Goal: Obtain resource: Download file/media

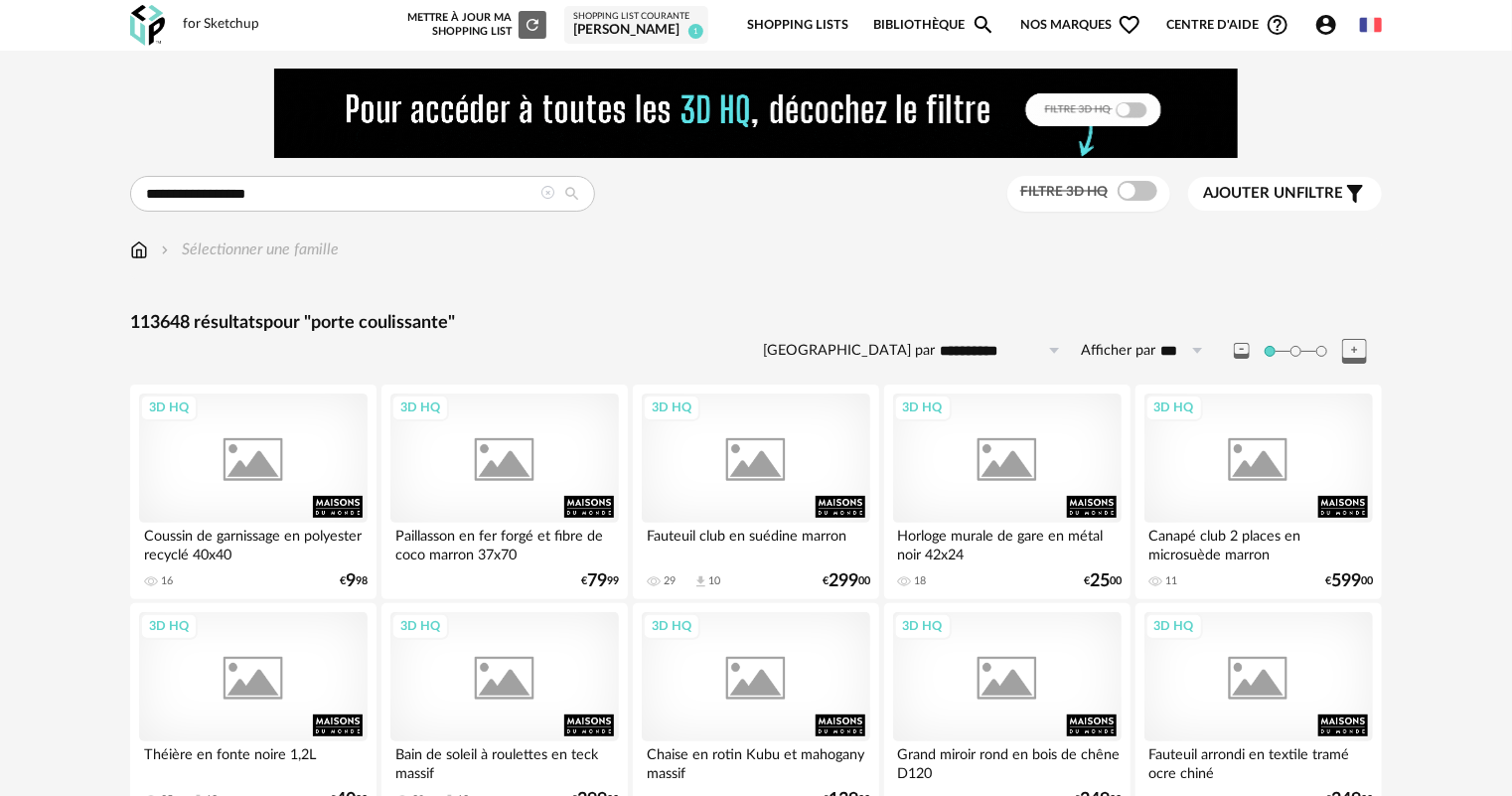
type input "**********"
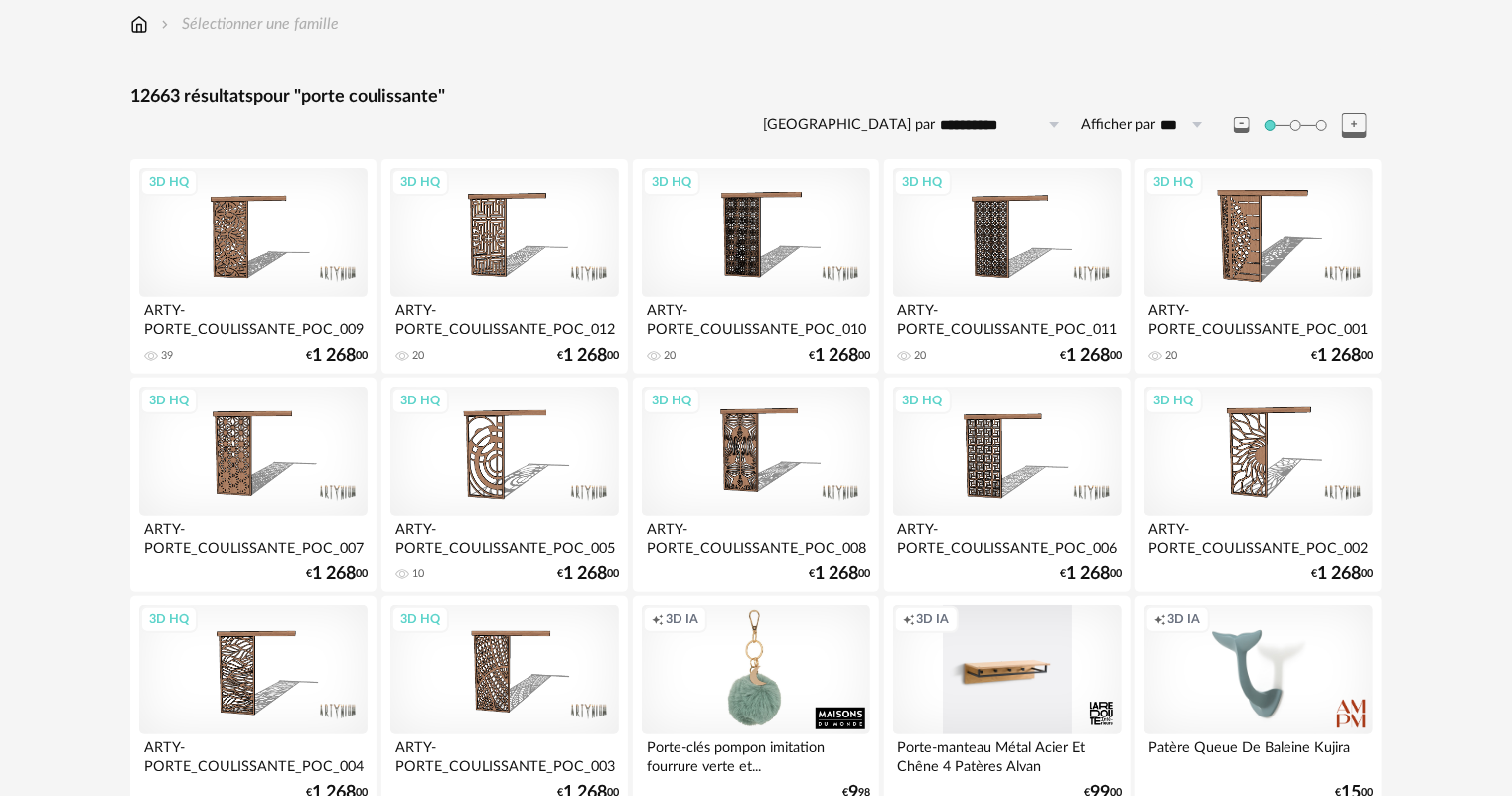
scroll to position [159, 0]
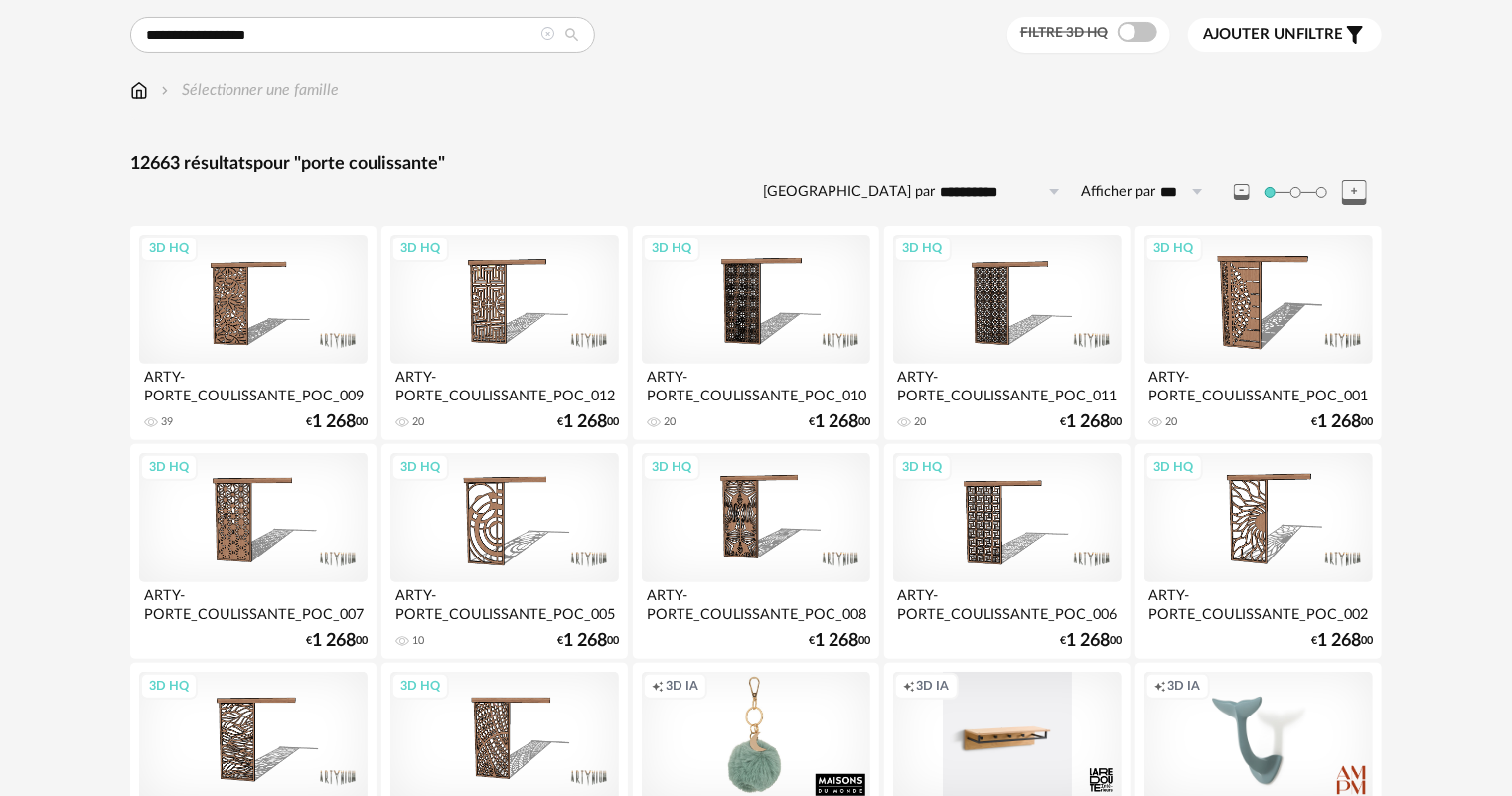
click at [493, 301] on div "3D HQ" at bounding box center [504, 299] width 229 height 129
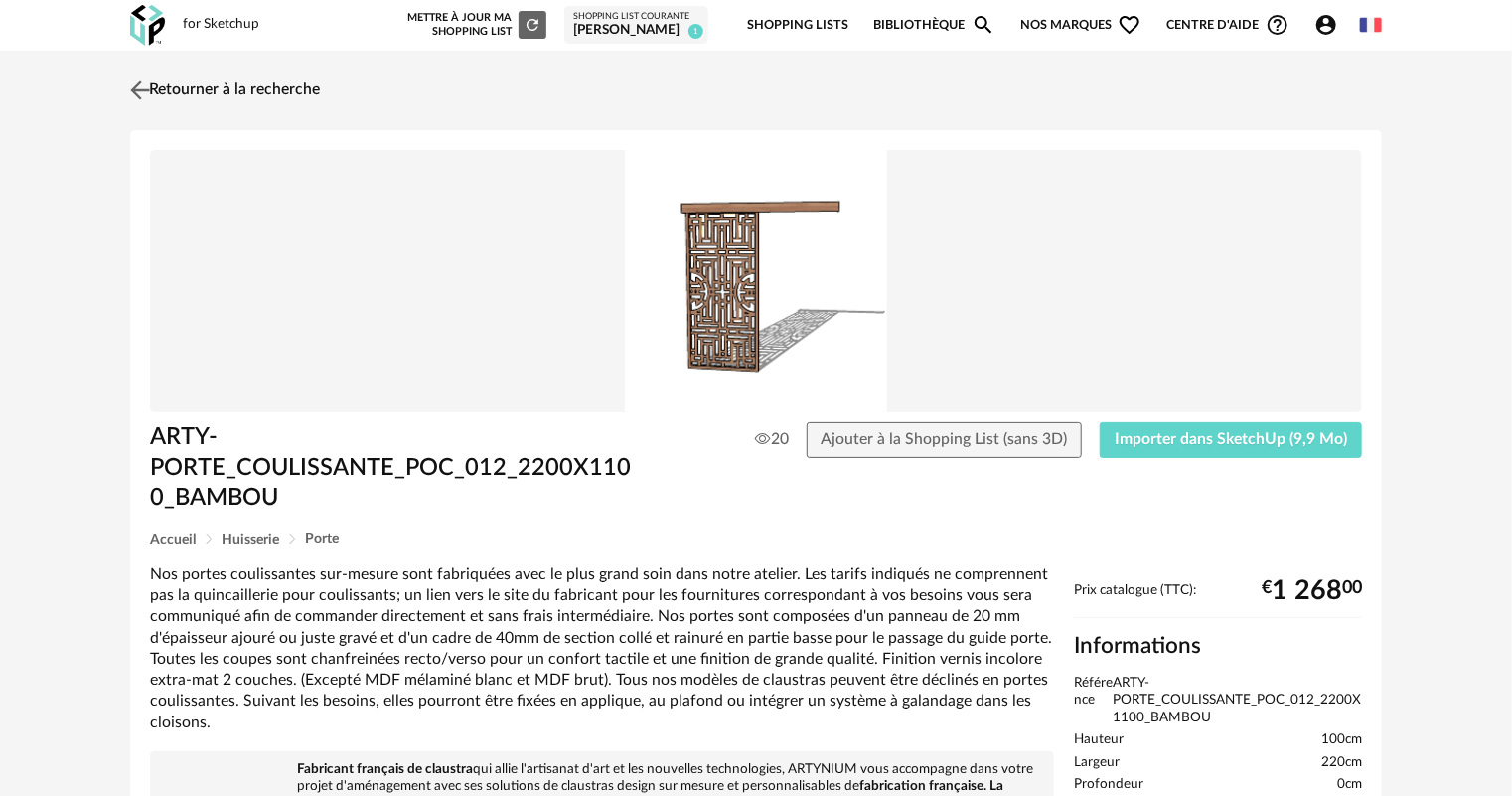
click at [143, 94] on img at bounding box center [140, 90] width 29 height 29
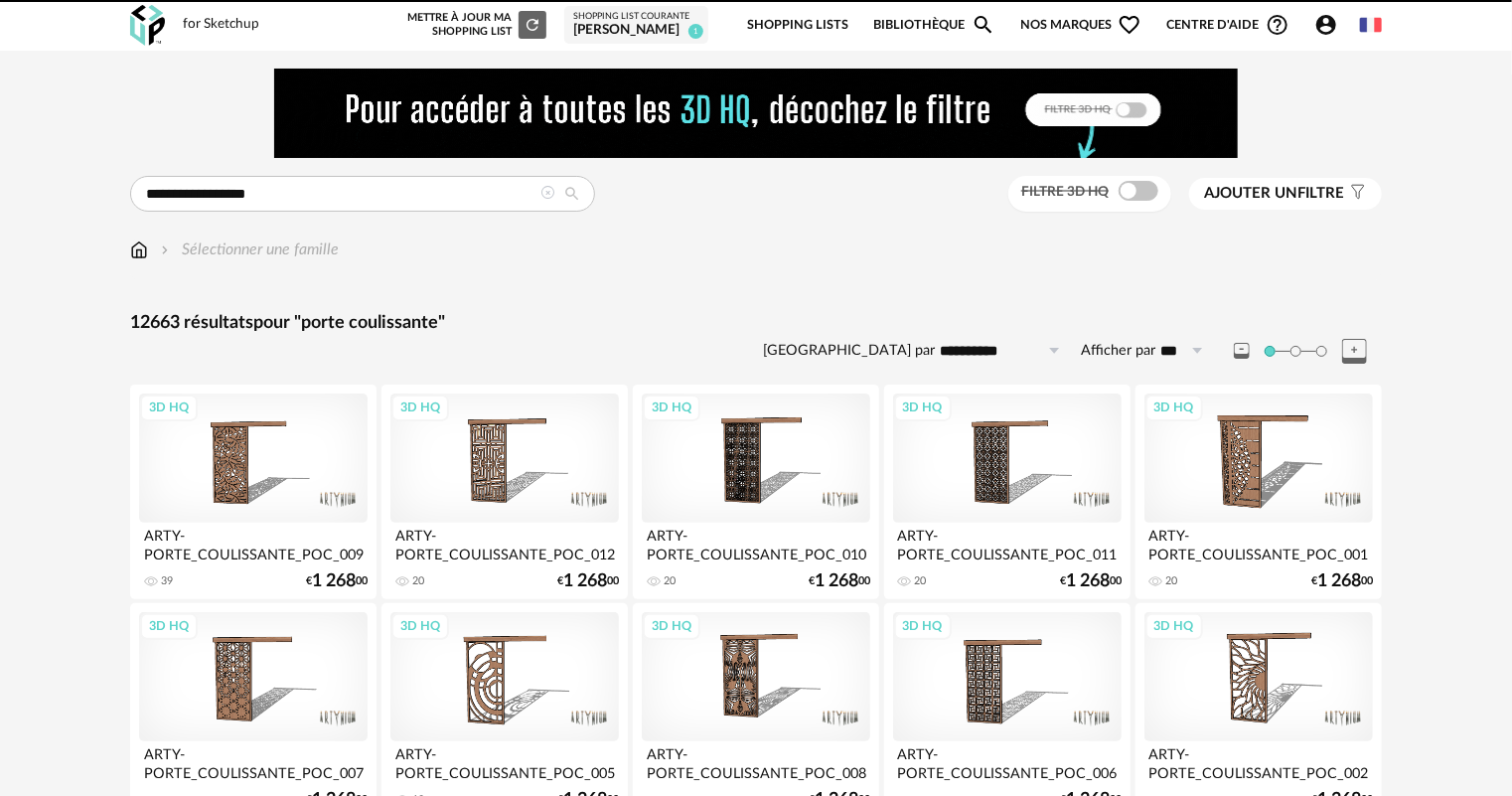
scroll to position [159, 0]
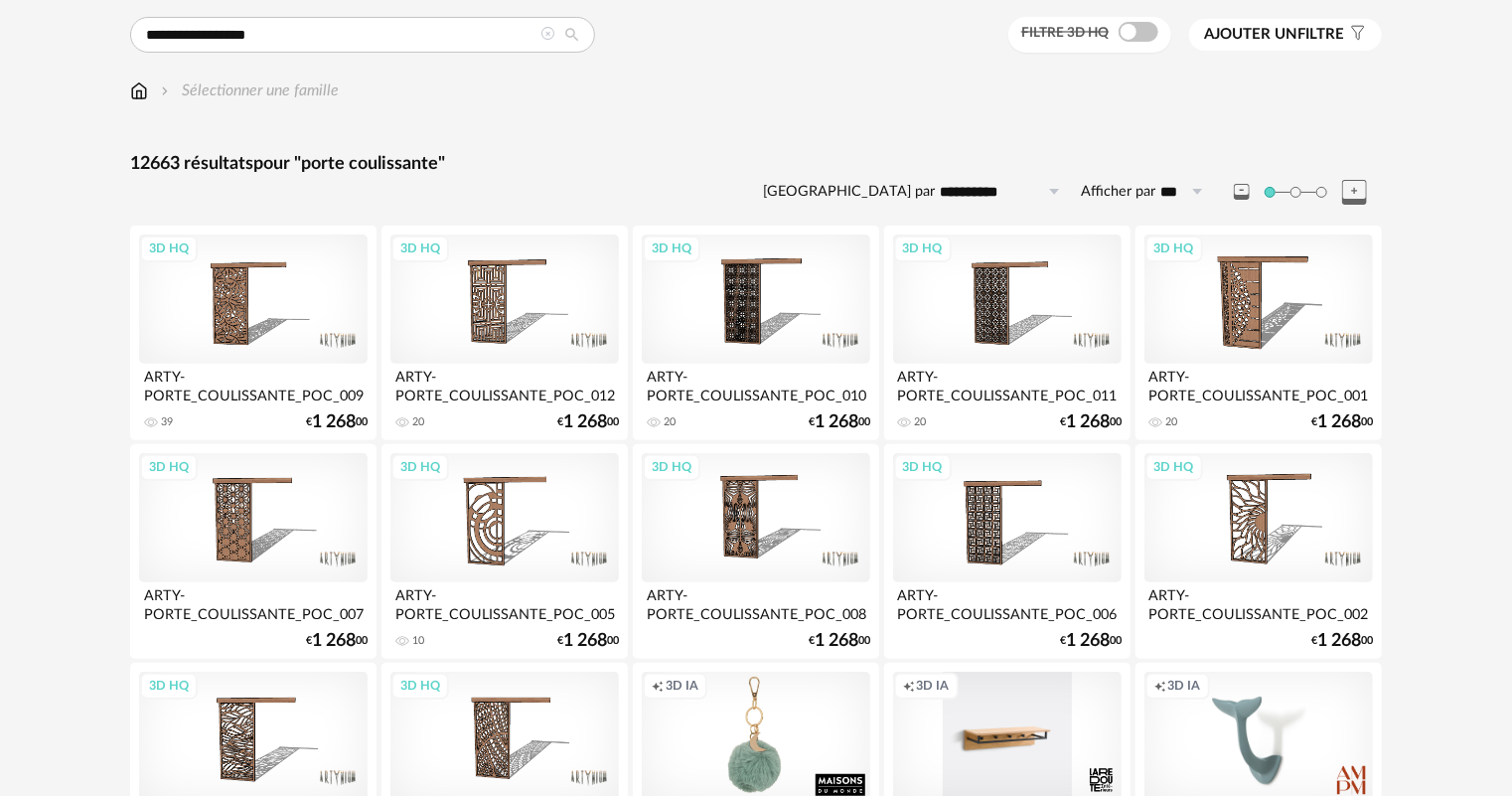
click at [499, 300] on div "3D HQ" at bounding box center [504, 299] width 229 height 129
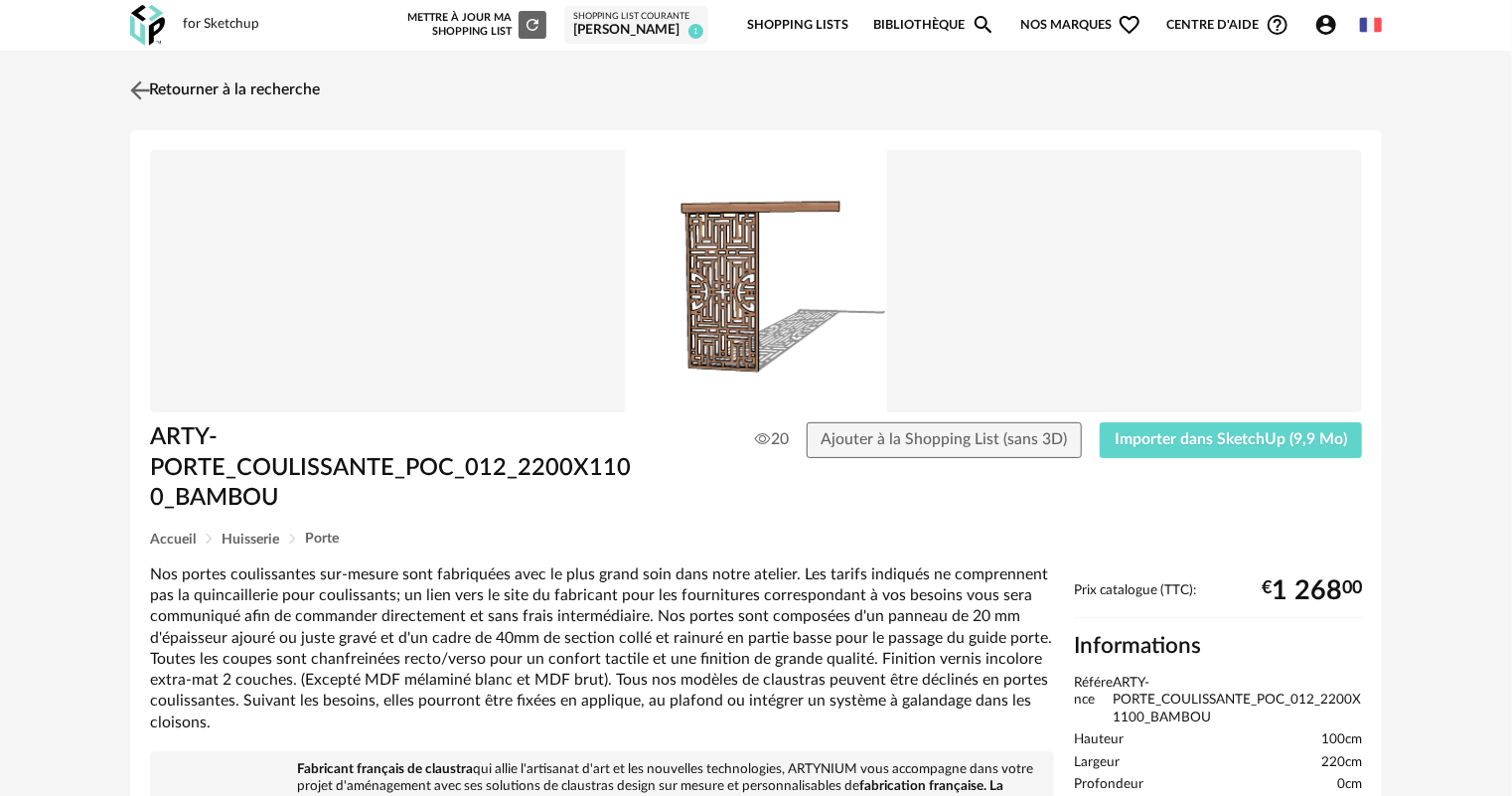
click at [163, 89] on link "Retourner à la recherche" at bounding box center [222, 91] width 195 height 44
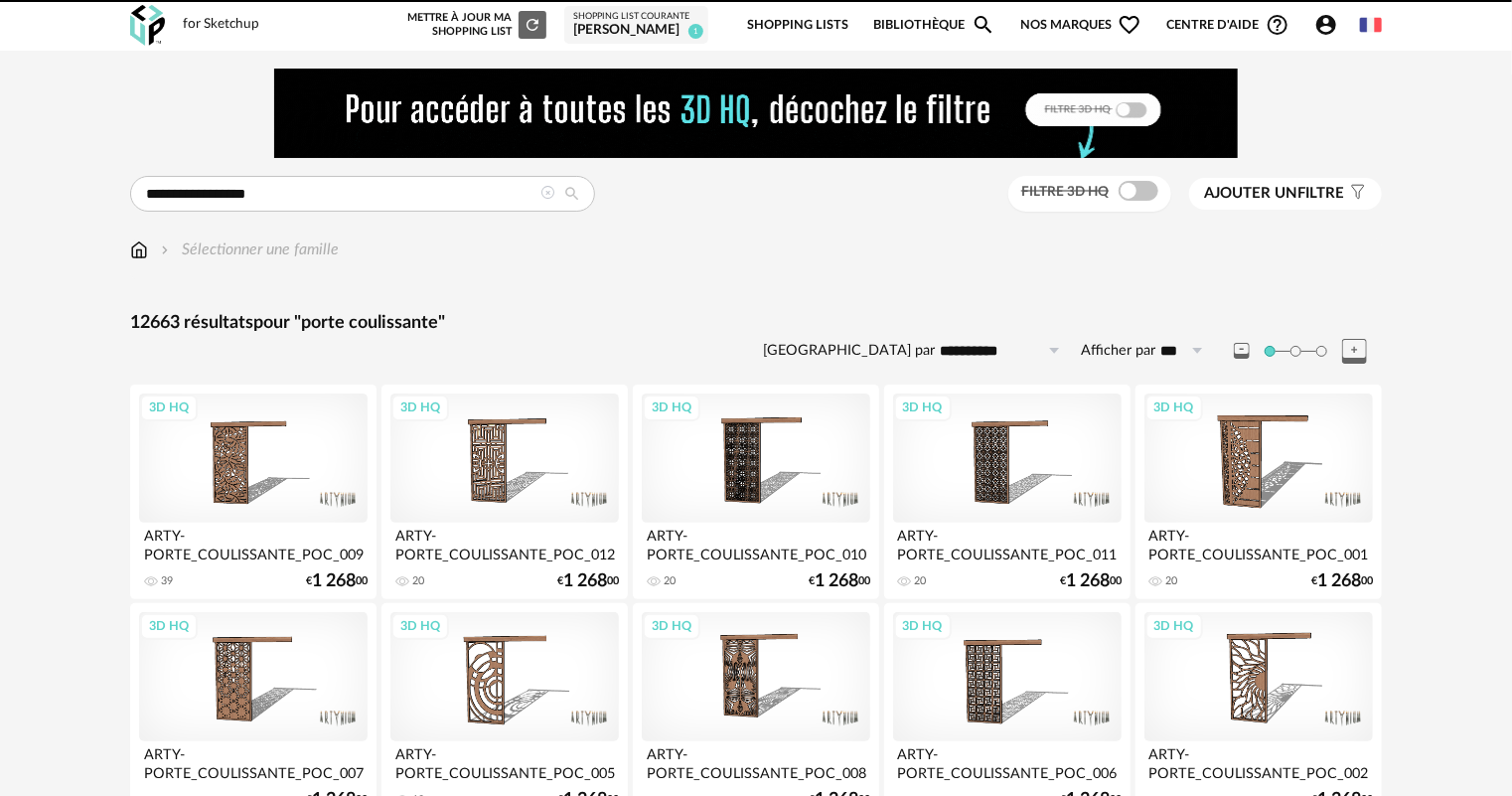
scroll to position [159, 0]
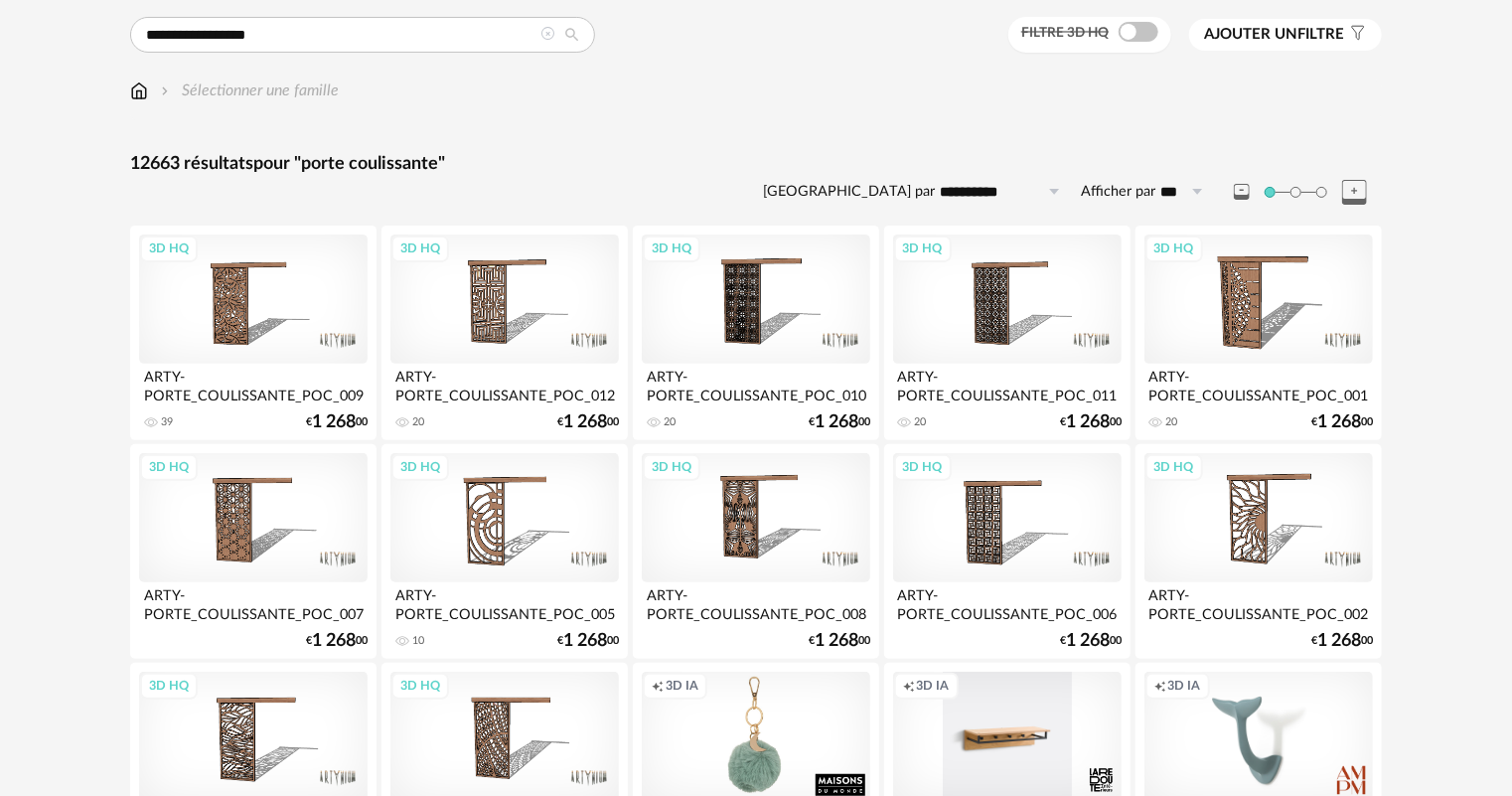
click at [243, 500] on div "3D HQ" at bounding box center [253, 517] width 229 height 129
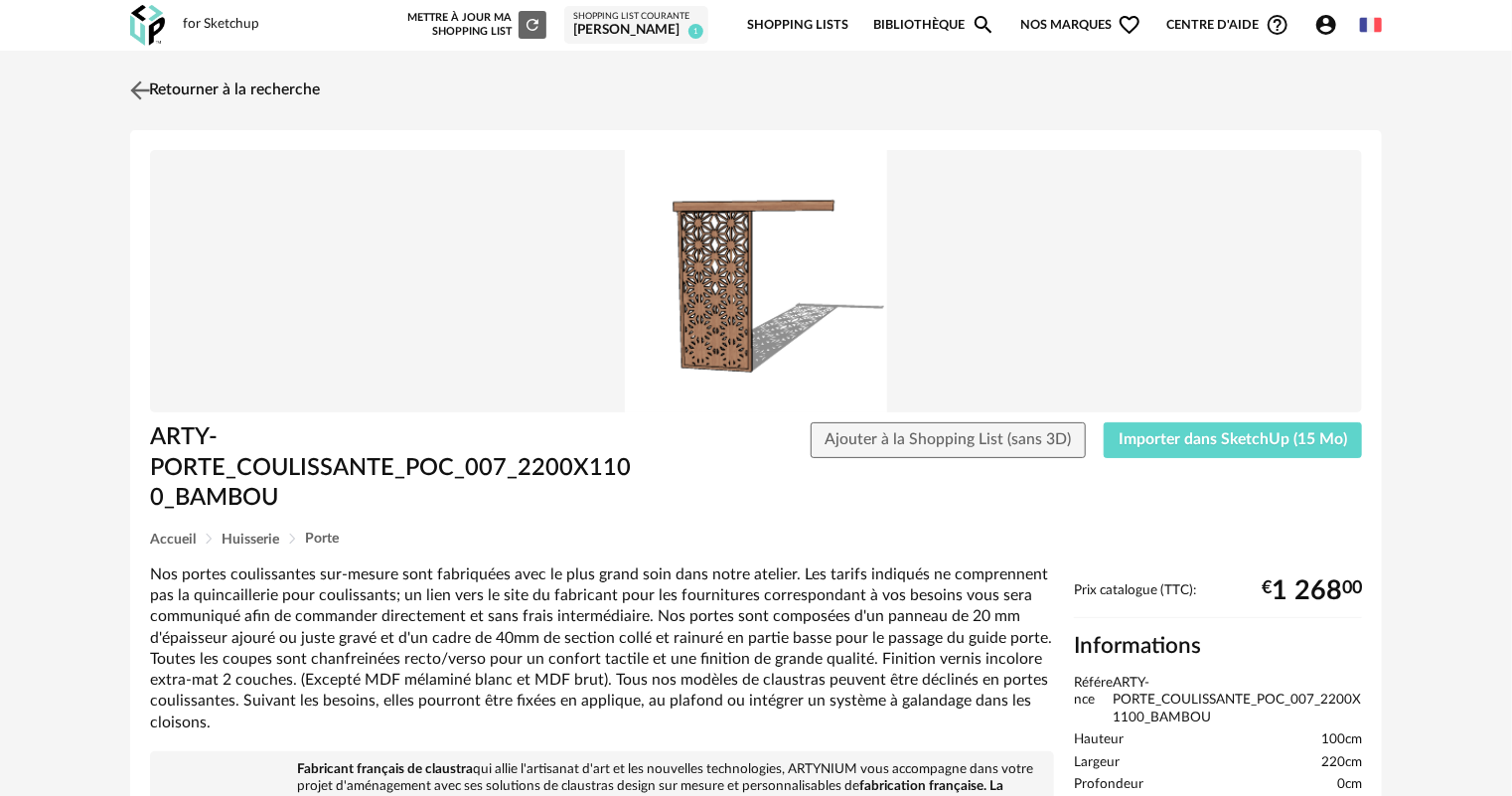
click at [159, 84] on link "Retourner à la recherche" at bounding box center [222, 91] width 195 height 44
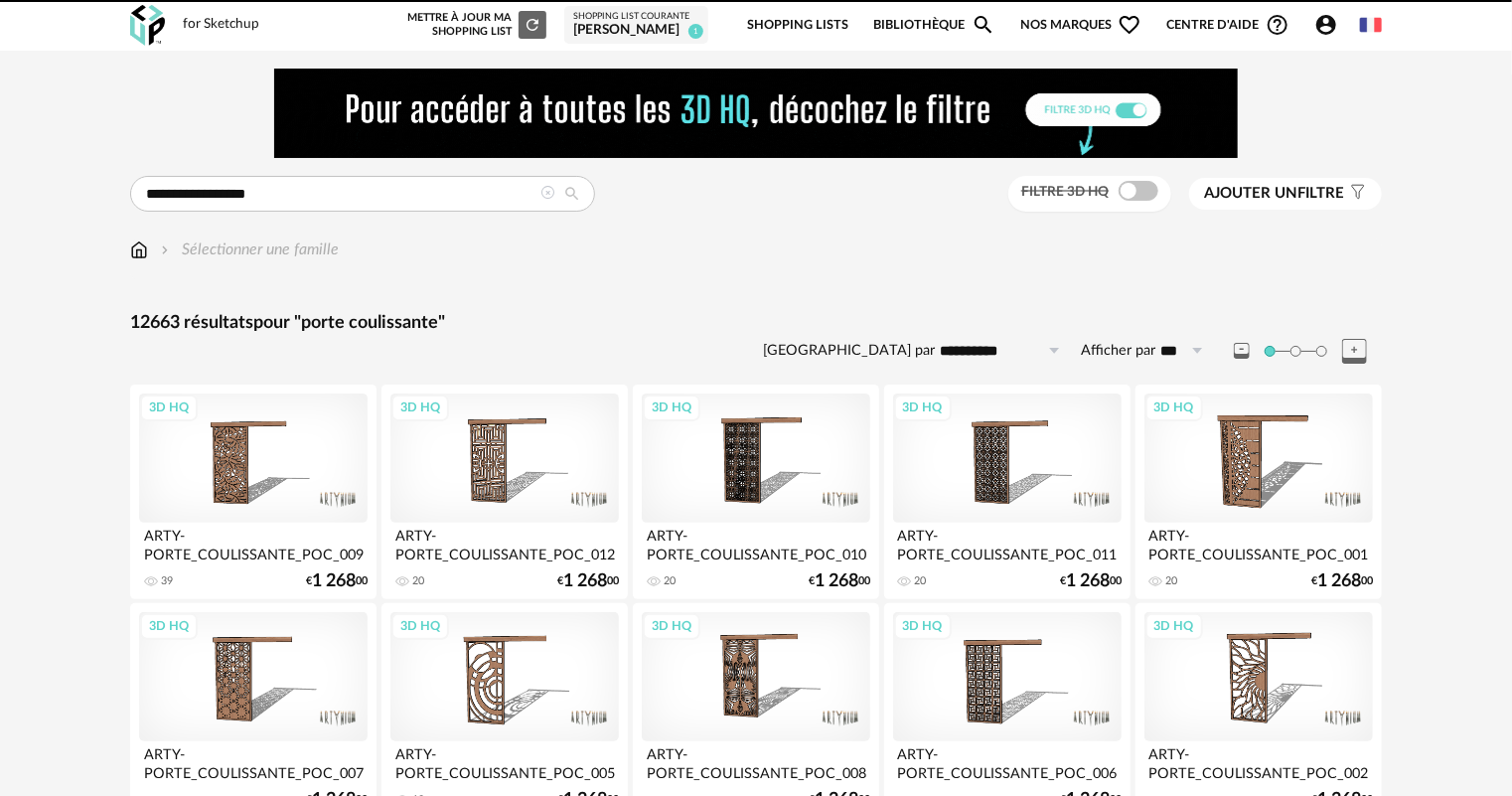
scroll to position [159, 0]
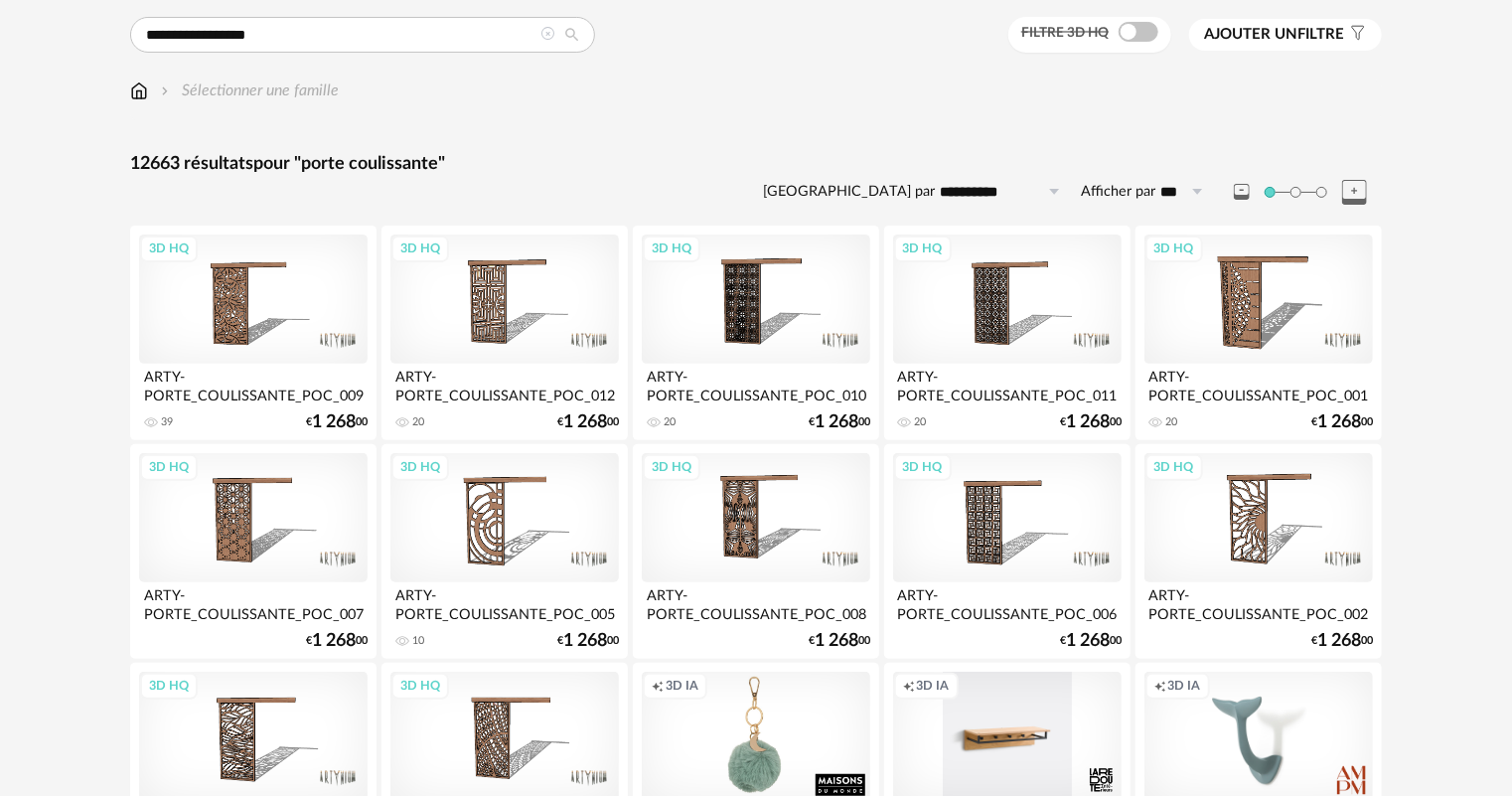
click at [480, 321] on div "3D HQ" at bounding box center [504, 299] width 229 height 129
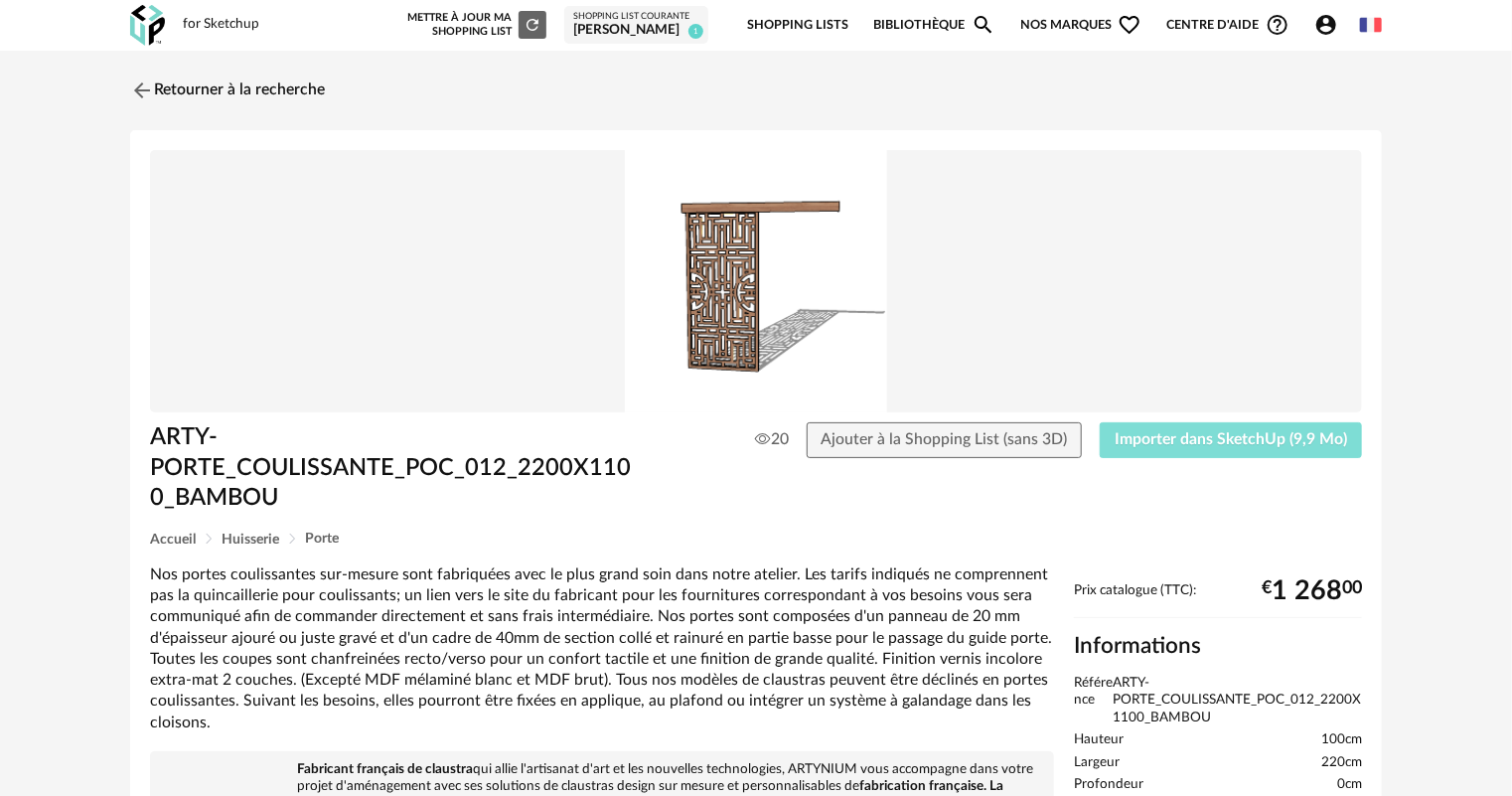
click at [1230, 436] on span "Importer dans SketchUp (9,9 Mo)" at bounding box center [1230, 439] width 233 height 16
